Goal: Task Accomplishment & Management: Use online tool/utility

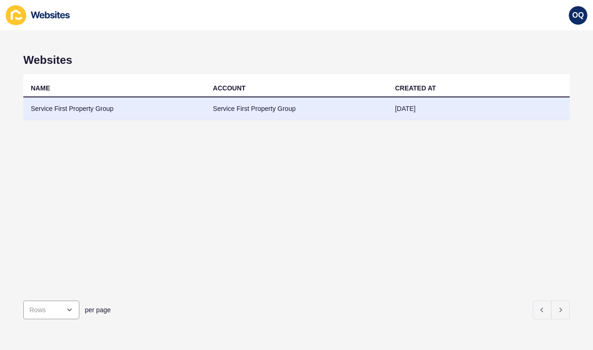
click at [424, 108] on td "[DATE]" at bounding box center [478, 108] width 182 height 23
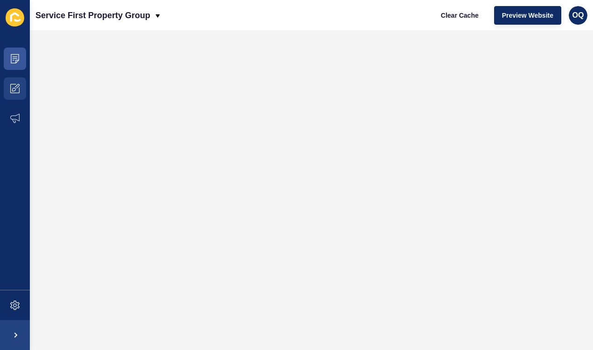
click at [17, 85] on icon at bounding box center [14, 88] width 9 height 9
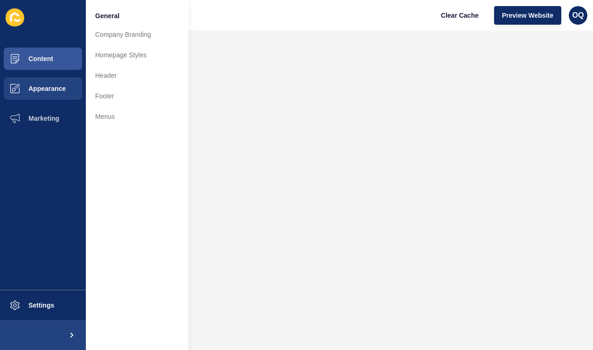
click at [62, 56] on button "Content" at bounding box center [43, 59] width 86 height 30
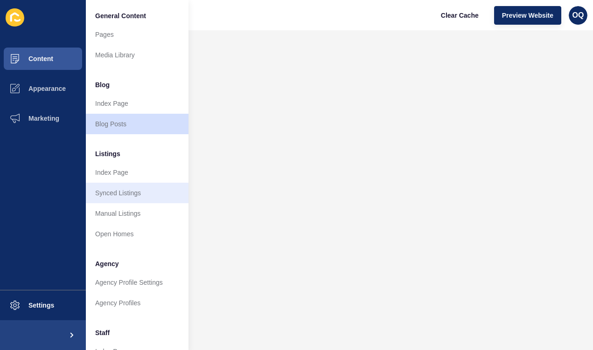
scroll to position [20, 0]
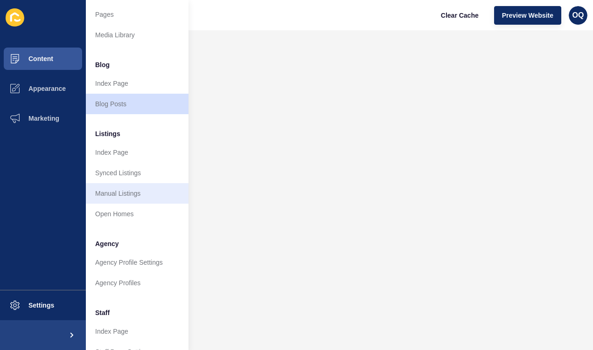
click at [107, 188] on link "Manual Listings" at bounding box center [137, 193] width 103 height 21
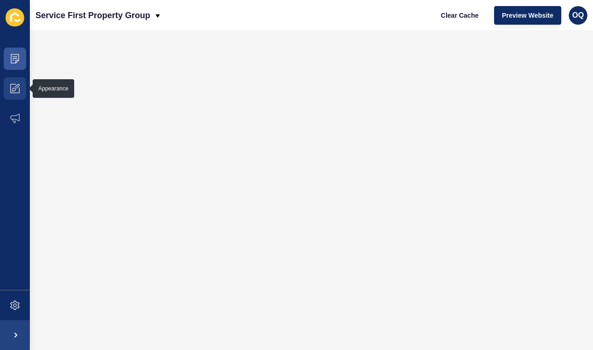
click at [18, 87] on icon at bounding box center [17, 86] width 5 height 5
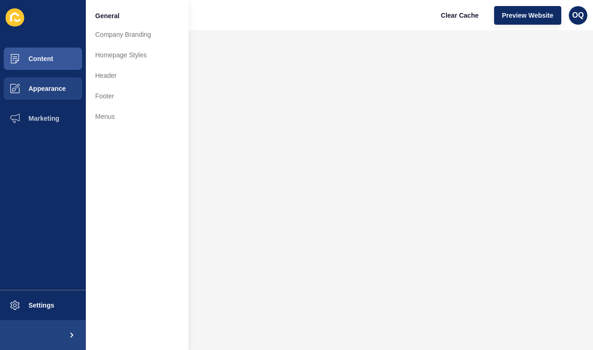
click at [70, 89] on button "Appearance" at bounding box center [43, 89] width 86 height 30
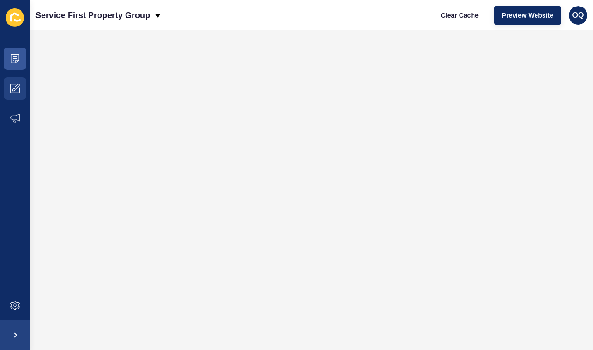
click at [18, 83] on span at bounding box center [15, 89] width 30 height 30
